Goal: Use online tool/utility: Utilize a website feature to perform a specific function

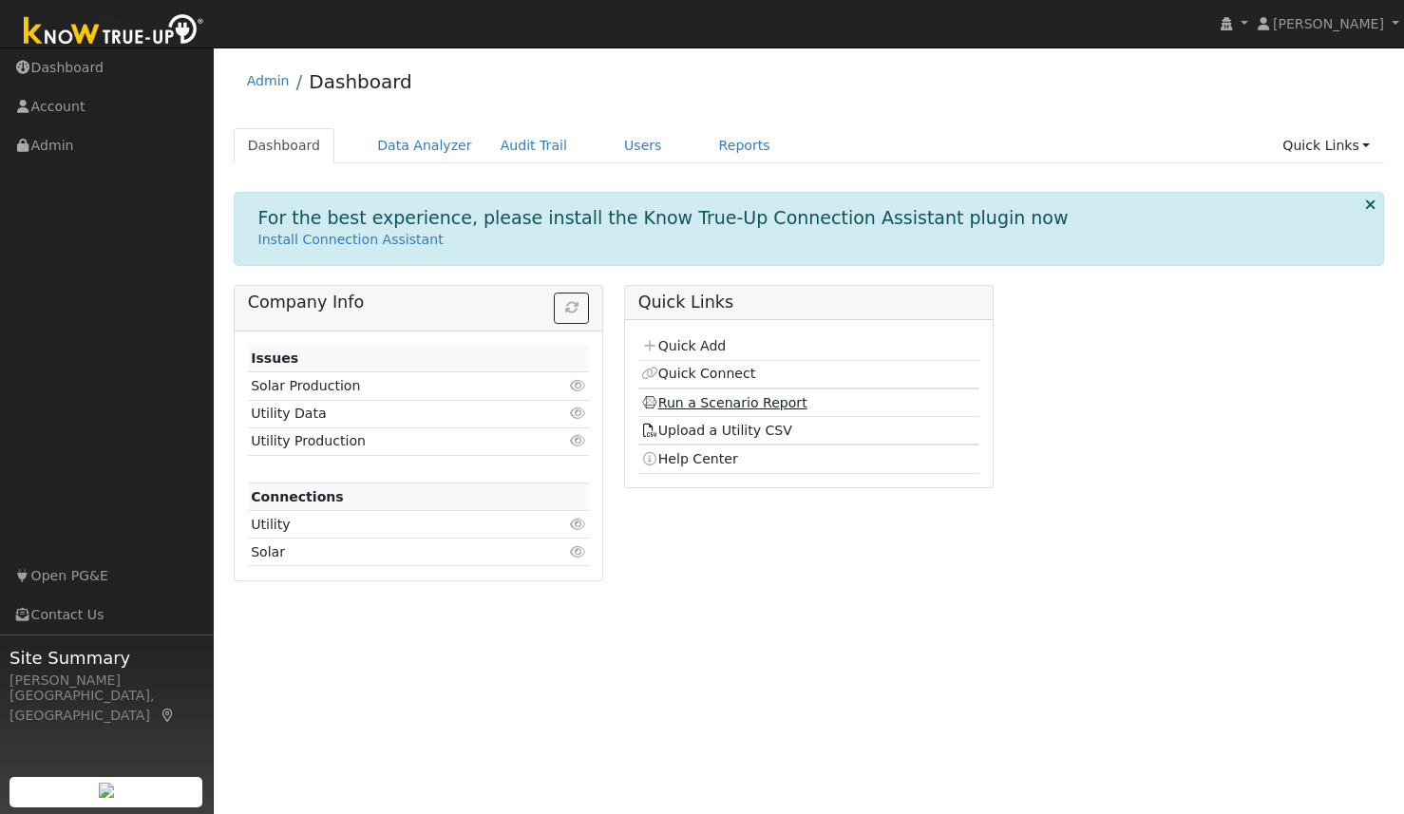
click at [755, 406] on link "Run a Scenario Report" at bounding box center [724, 402] width 166 height 15
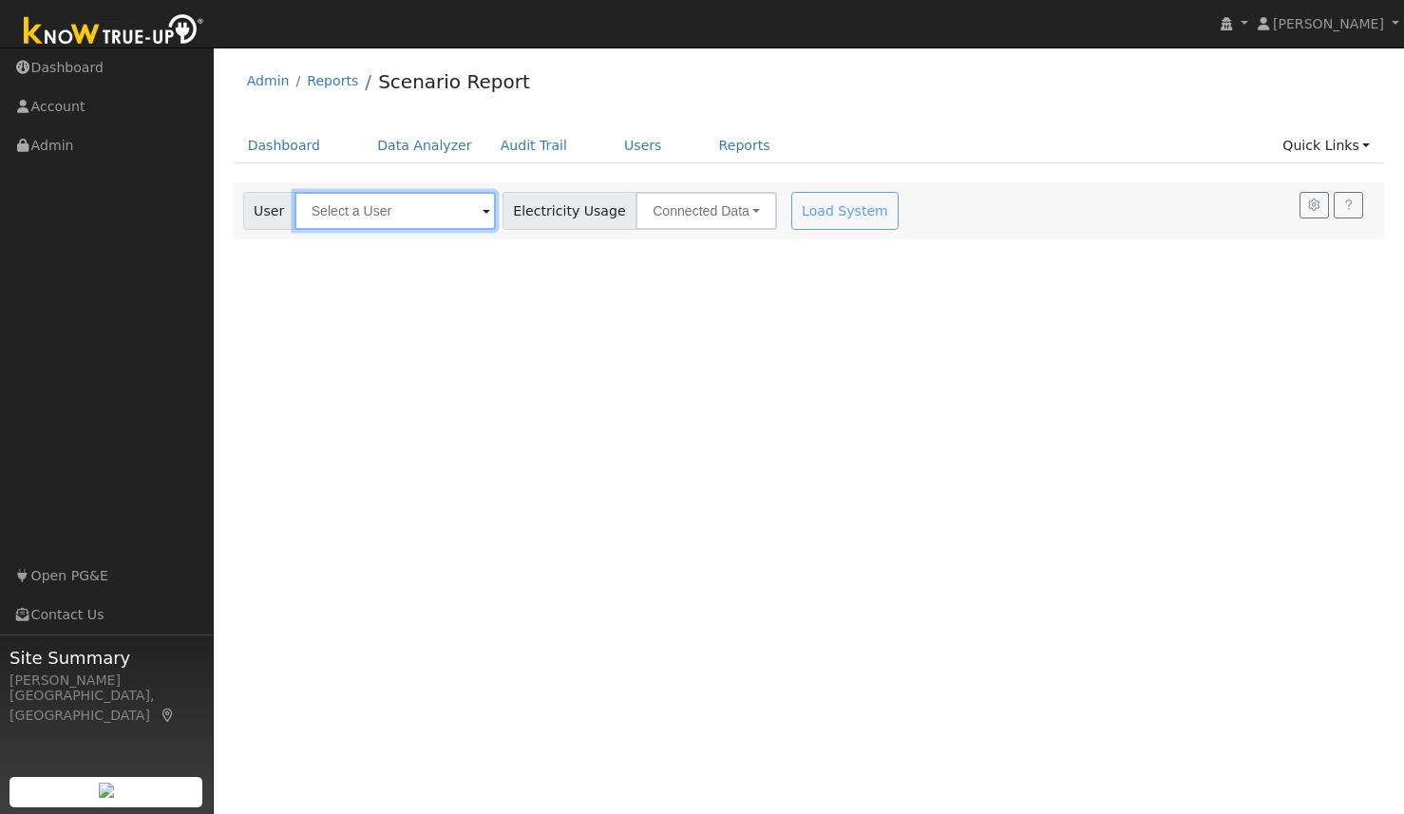
click at [406, 210] on input "text" at bounding box center [394, 211] width 201 height 38
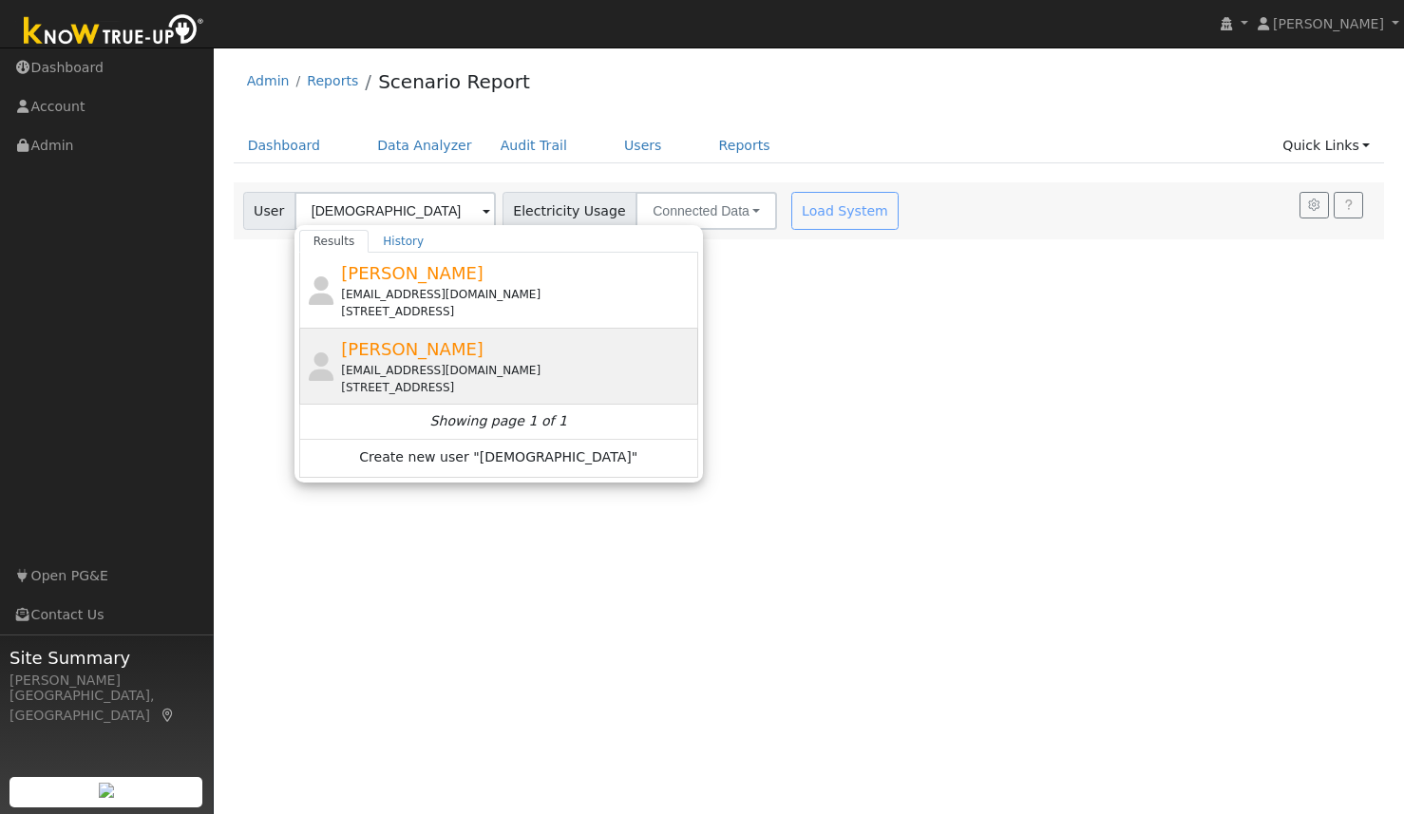
click at [402, 360] on div "Shelby Temple templeshelby@gmail.com 20225 Chapel Drive, Tuolumne, CA 95379" at bounding box center [517, 366] width 352 height 60
type input "Shelby Temple"
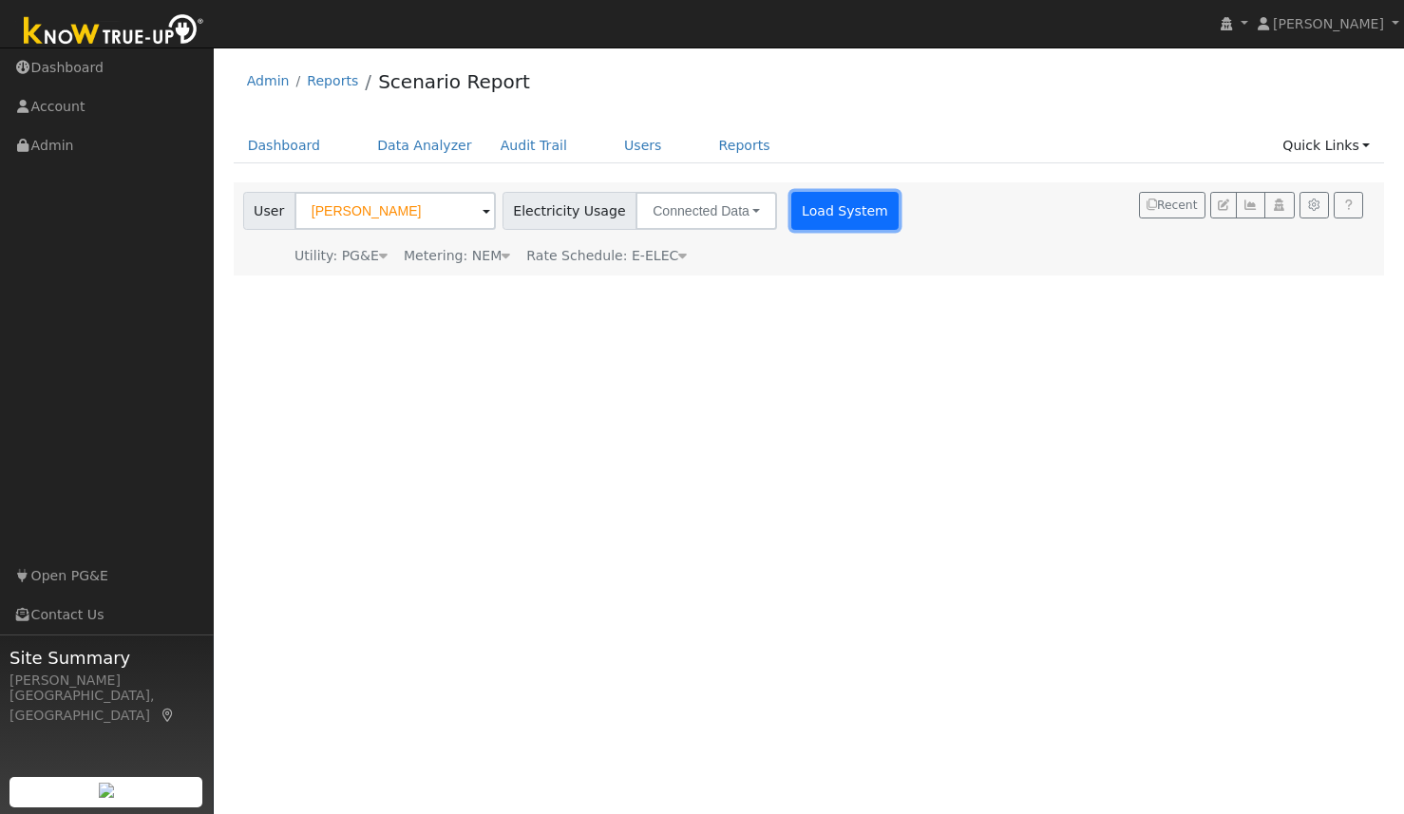
click at [794, 217] on button "Load System" at bounding box center [845, 211] width 108 height 38
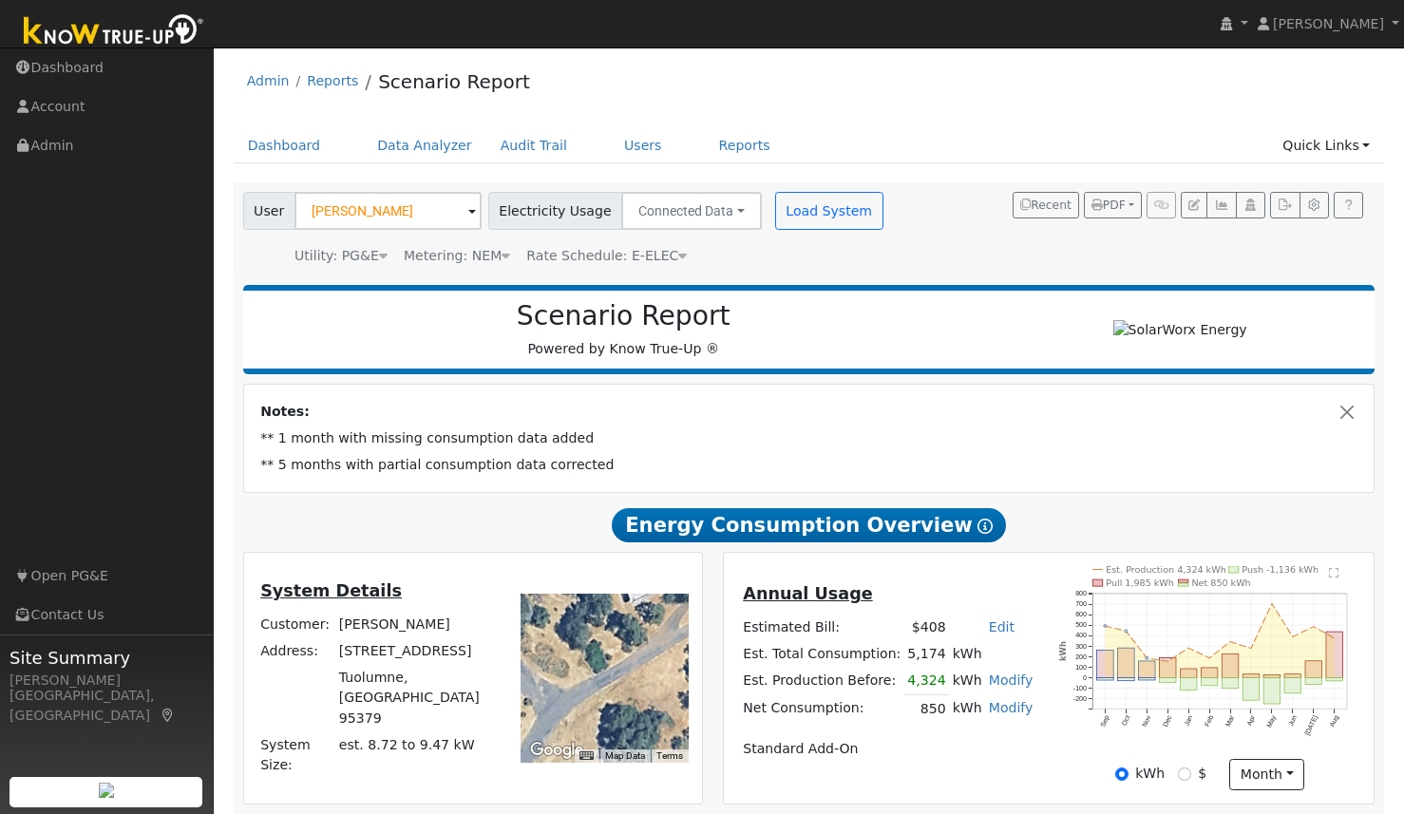
scroll to position [10, 0]
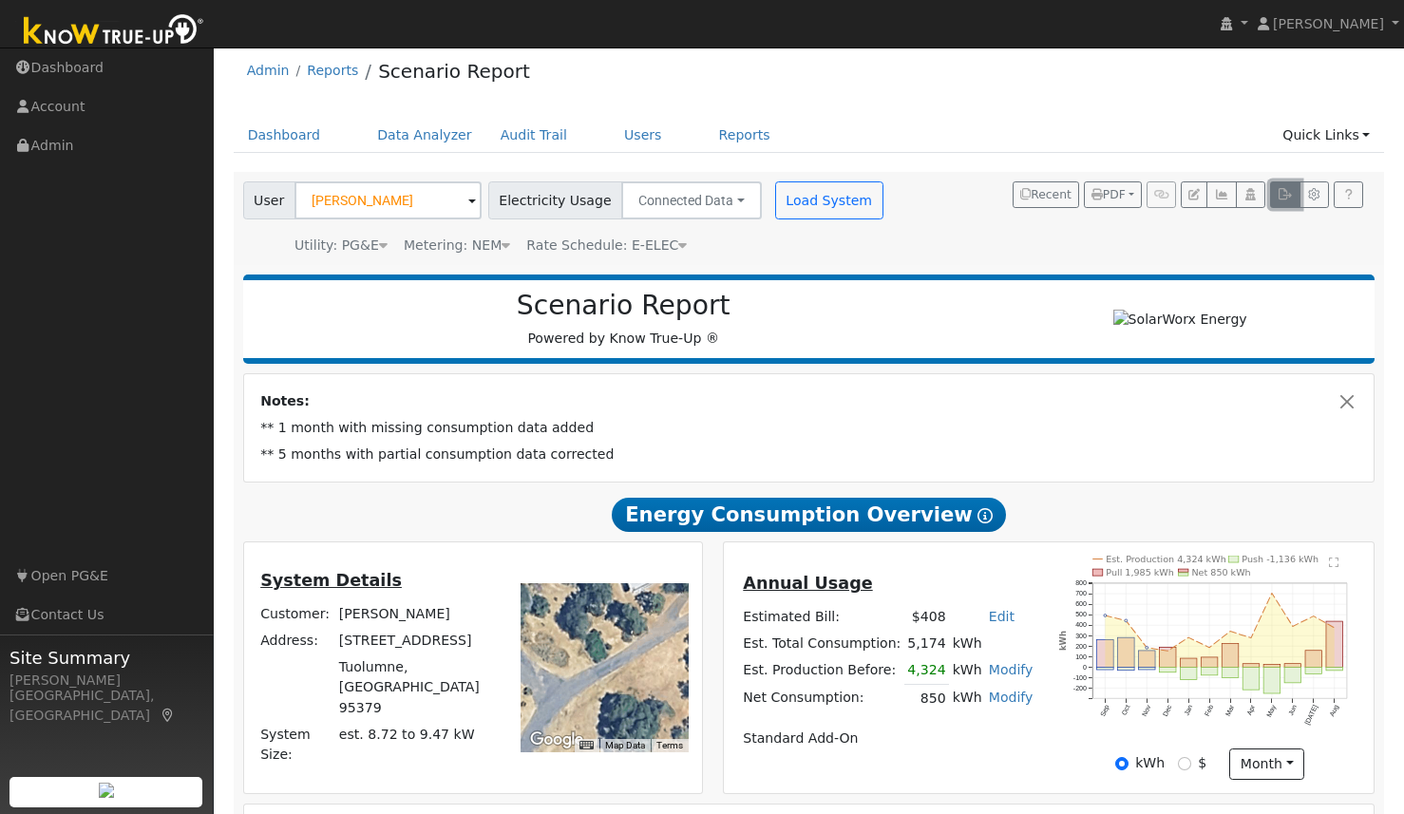
click at [1285, 189] on icon "button" at bounding box center [1284, 194] width 14 height 11
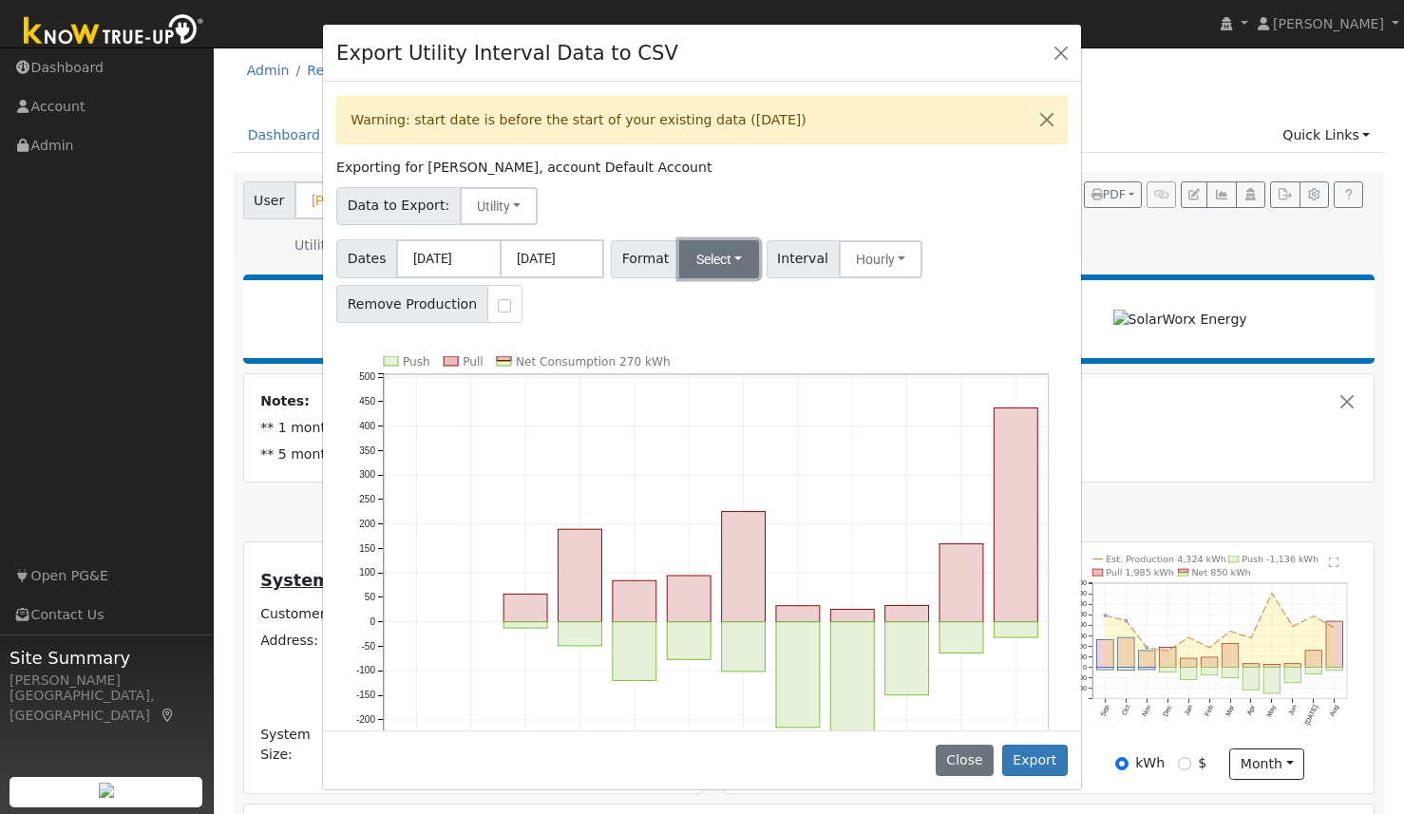
click at [704, 269] on button "Select" at bounding box center [719, 259] width 81 height 38
click at [710, 304] on link "Generic" at bounding box center [744, 301] width 136 height 27
click at [1045, 759] on button "Export" at bounding box center [1035, 761] width 66 height 32
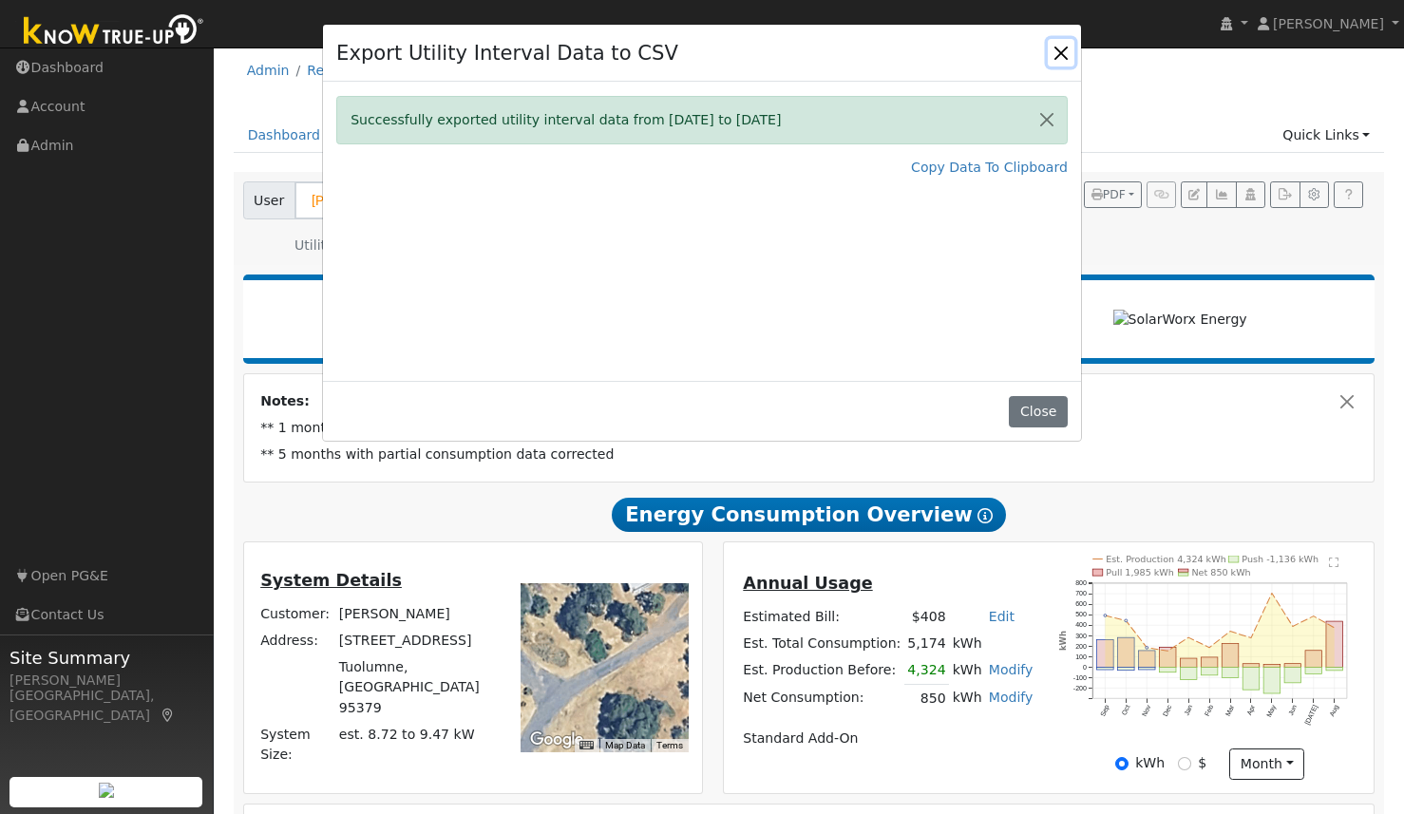
click at [1060, 45] on button "Close" at bounding box center [1060, 52] width 27 height 27
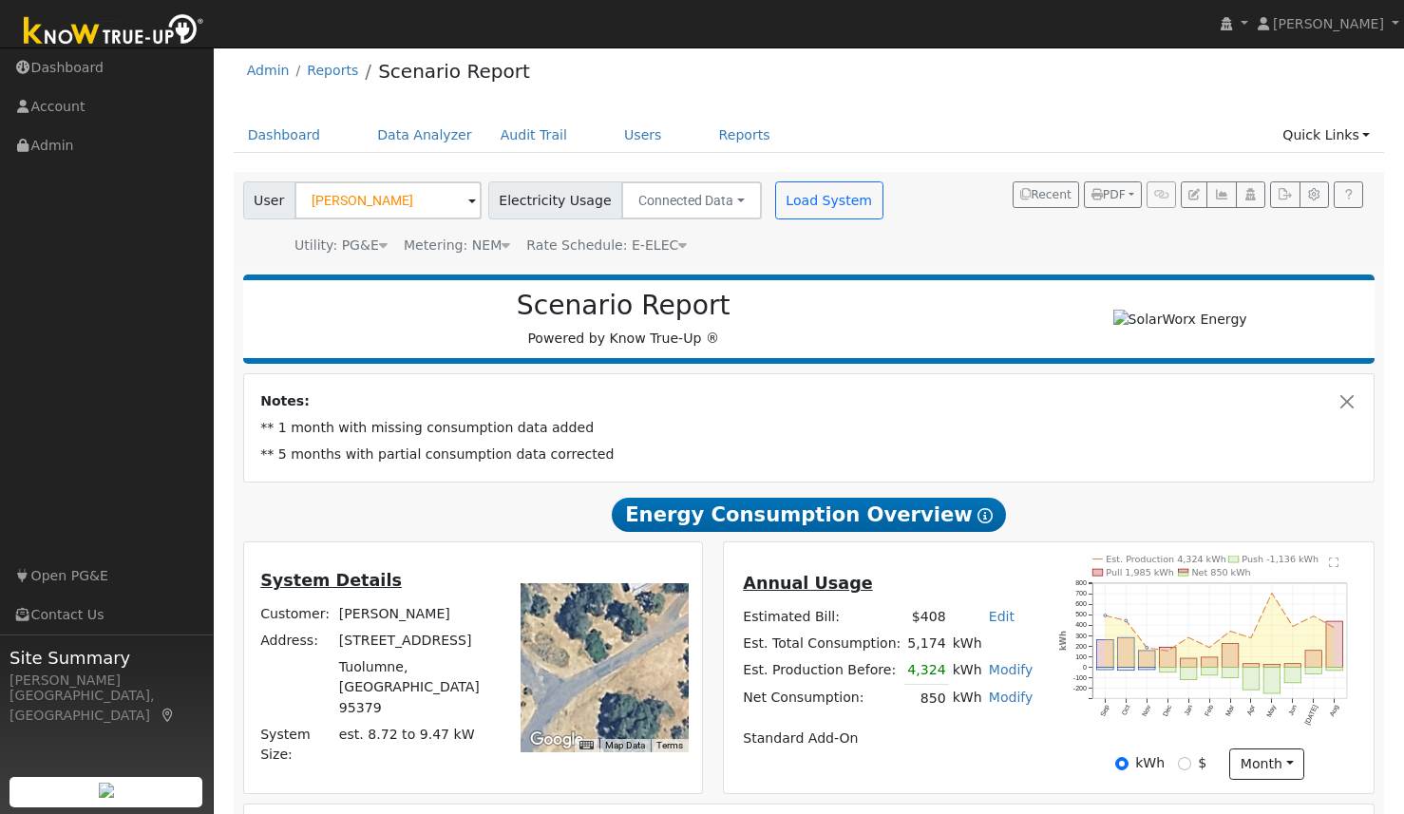
click at [1325, 655] on icon "Est. Production 4,324 kWh Push -1,136 kWh Pull 1,985 kWh Net 850 kWh Sep Oct No…" at bounding box center [1210, 654] width 302 height 197
click at [1338, 641] on rect "onclick=""" at bounding box center [1334, 644] width 17 height 46
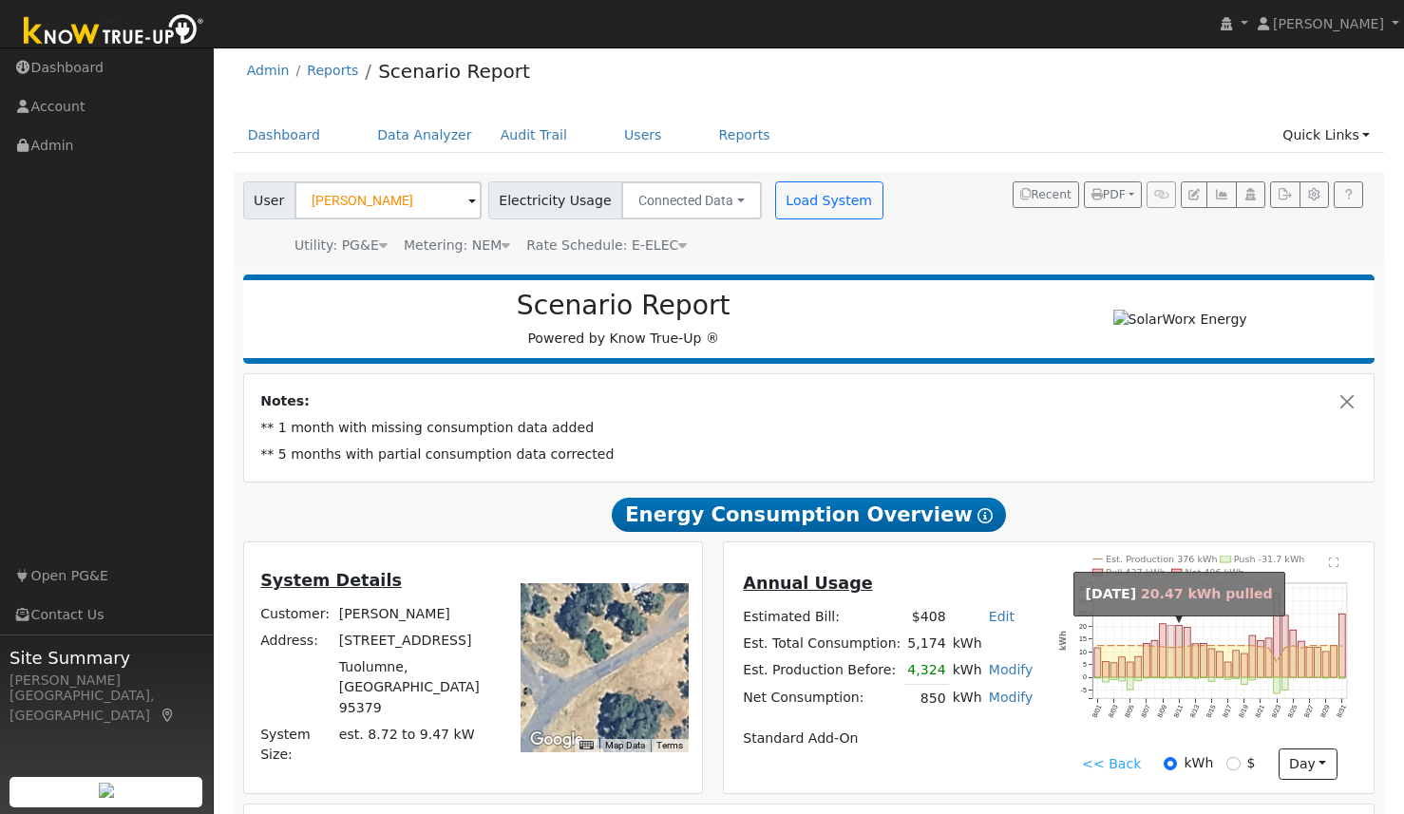
click at [1168, 654] on rect "onclick=""" at bounding box center [1170, 651] width 7 height 52
